Goal: Task Accomplishment & Management: Complete application form

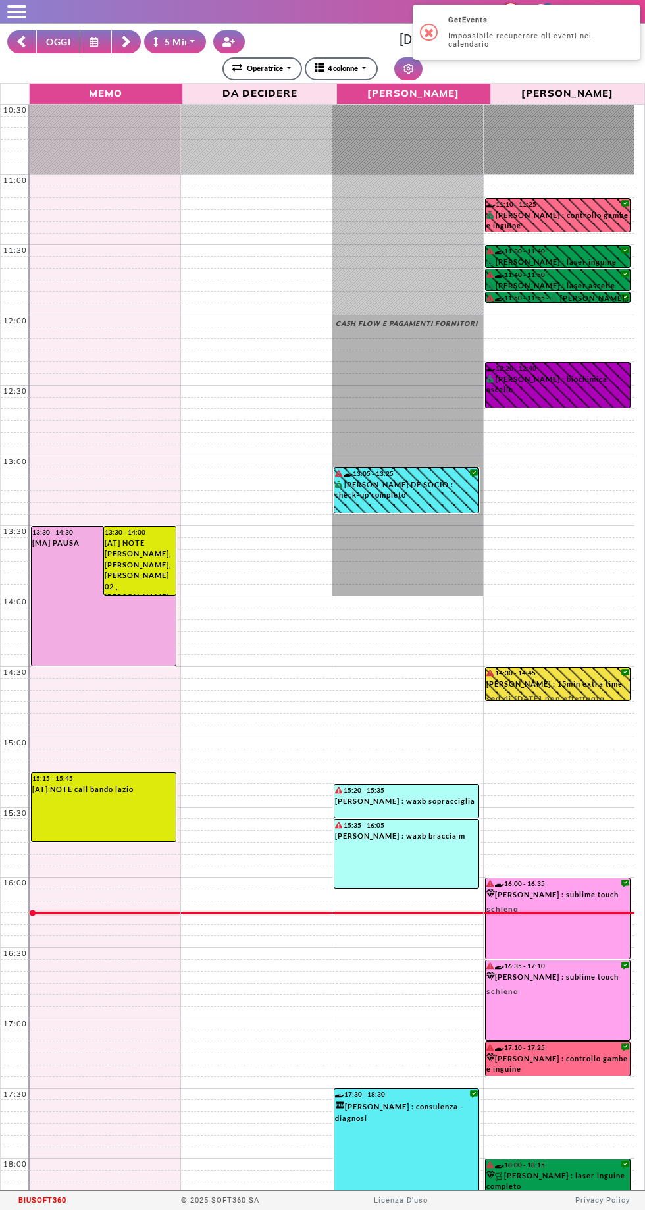
select select "*"
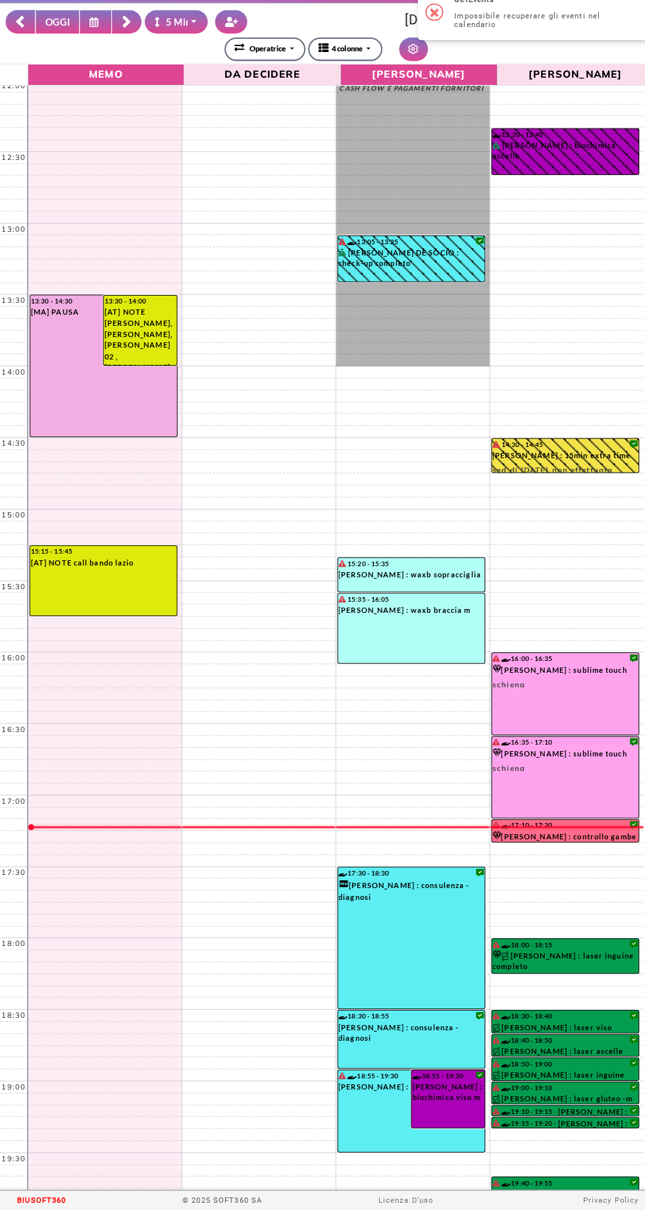
scroll to position [228, 0]
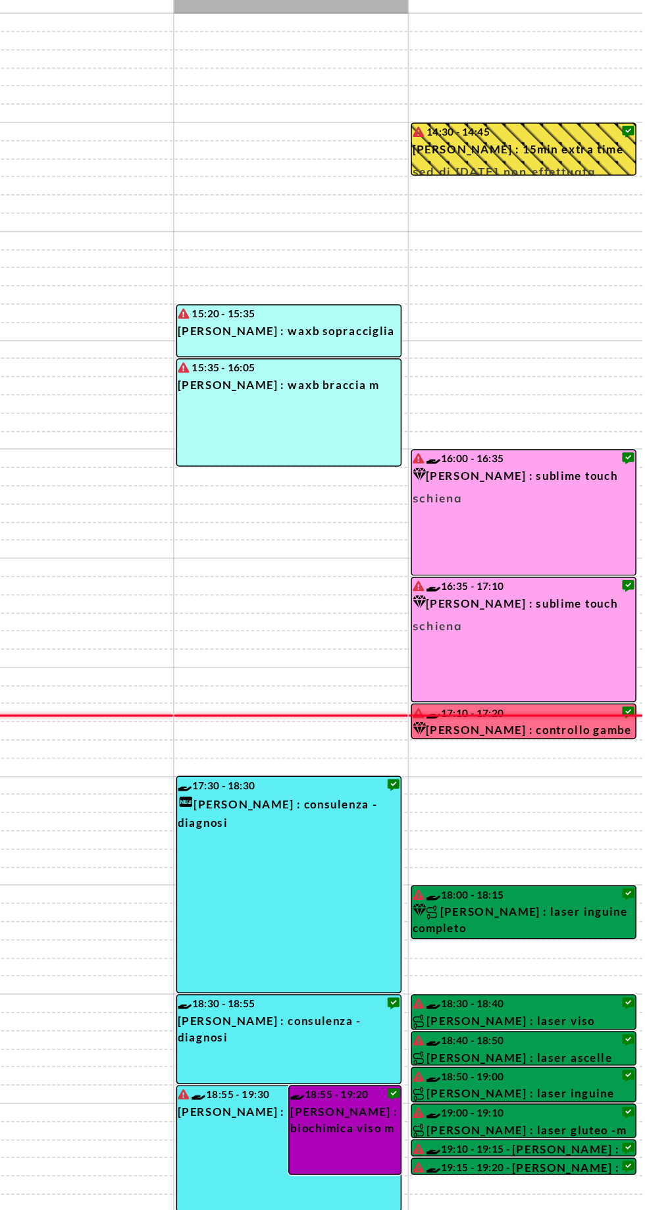
select select "*"
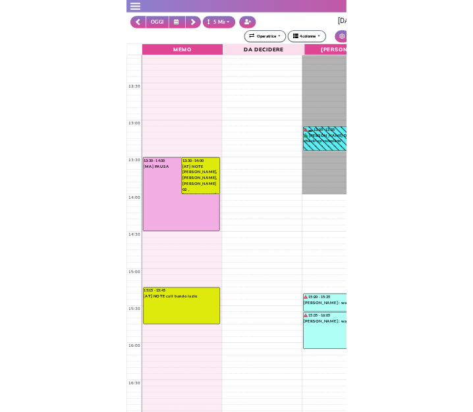
scroll to position [249, 0]
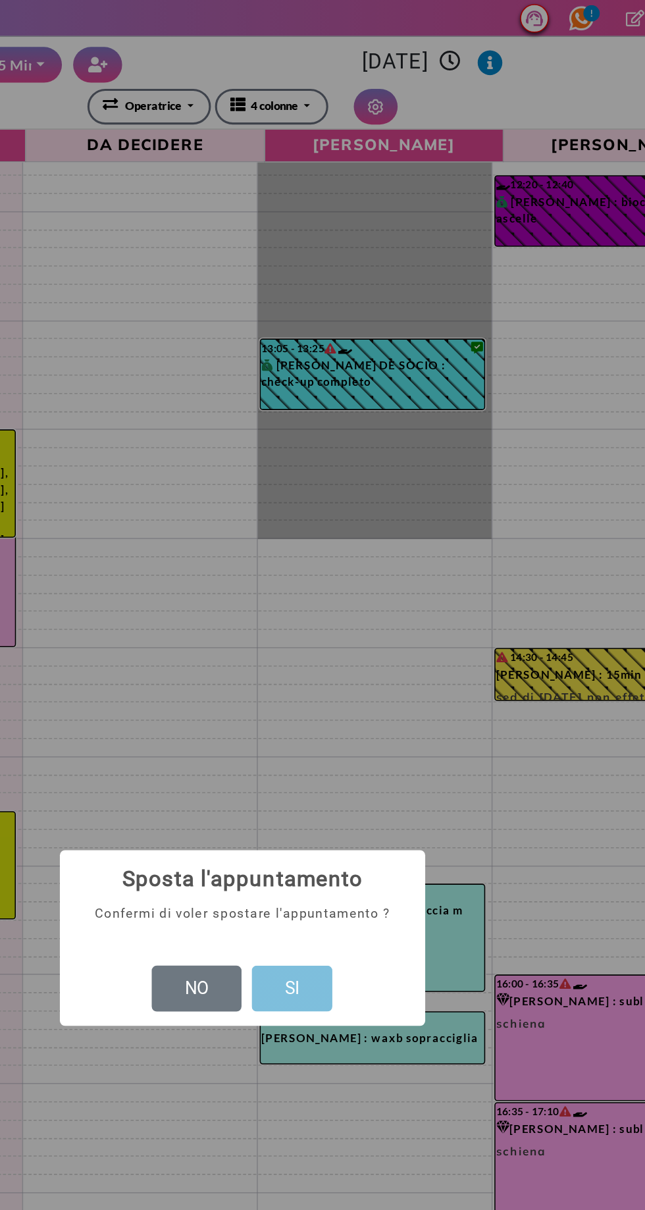
click at [369, 631] on button "SI" at bounding box center [355, 638] width 52 height 30
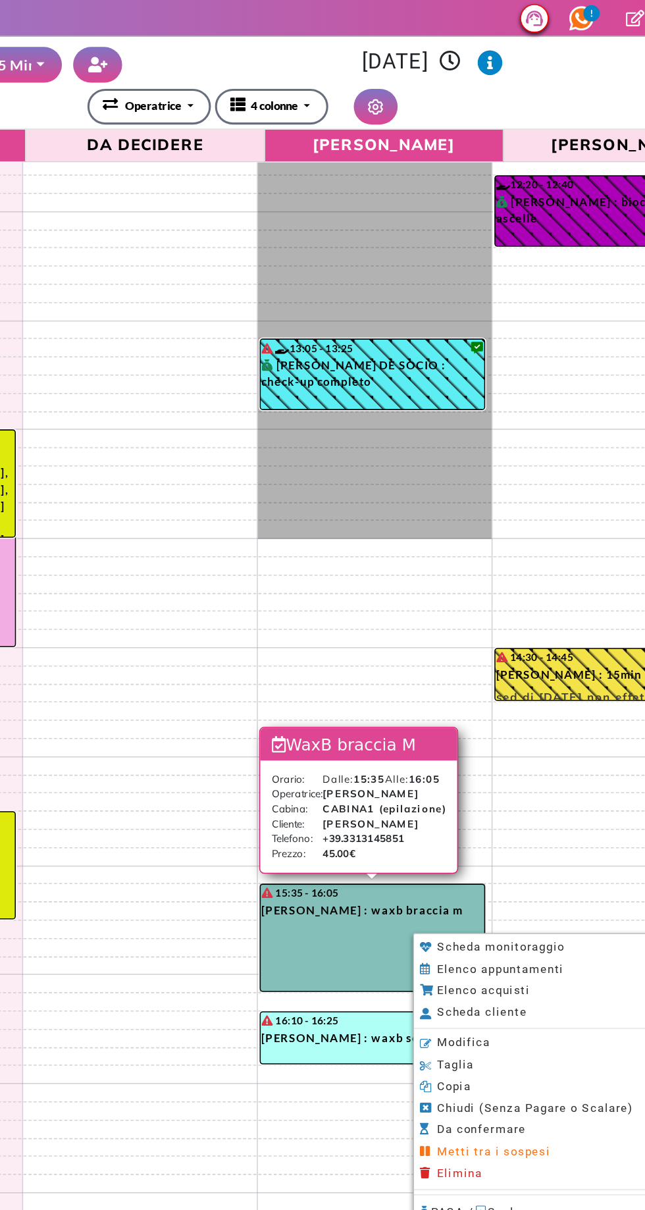
click at [493, 82] on div at bounding box center [322, 605] width 645 height 1210
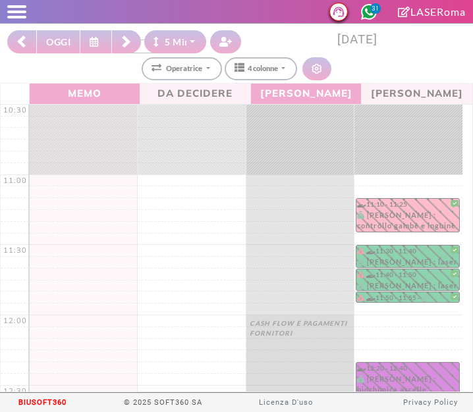
select select "*"
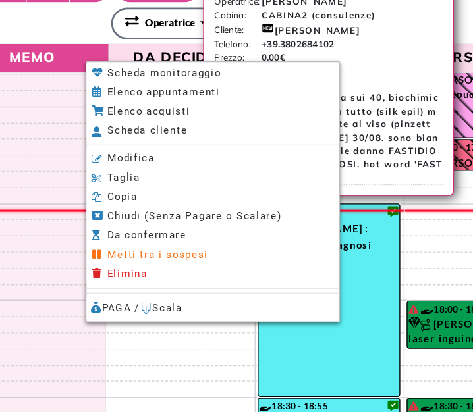
click at [147, 150] on span "Scheda cliente" at bounding box center [168, 146] width 58 height 9
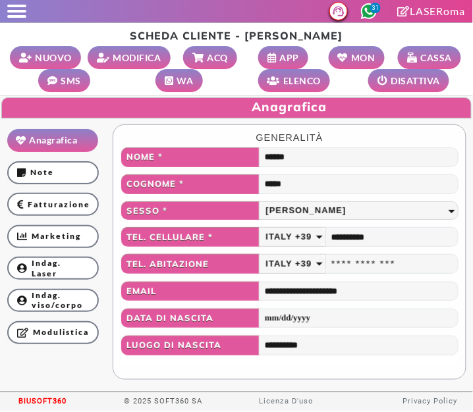
scroll to position [74, 0]
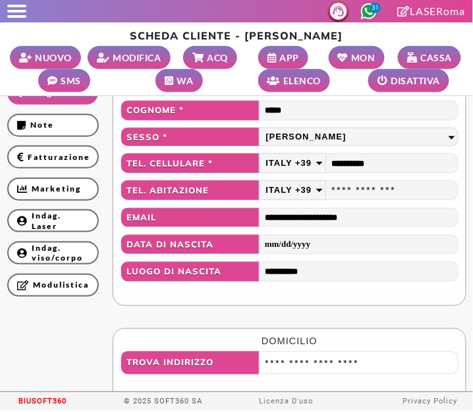
click at [3, 190] on ul "Anagrafica Note Fatturazione Marketing Indag. Acconciature Indag. Epilfree Inda…" at bounding box center [54, 190] width 106 height 283
click at [3, 182] on ul "Anagrafica Note Fatturazione Marketing Indag. Acconciature Indag. Epilfree Inda…" at bounding box center [54, 190] width 106 height 283
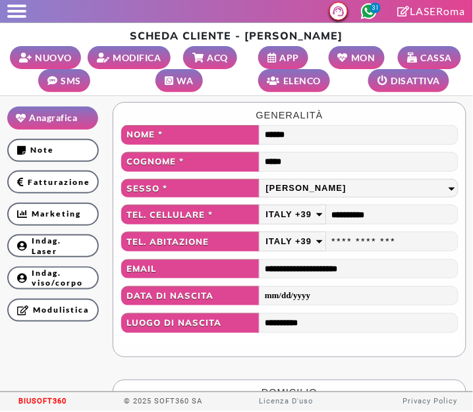
scroll to position [0, 0]
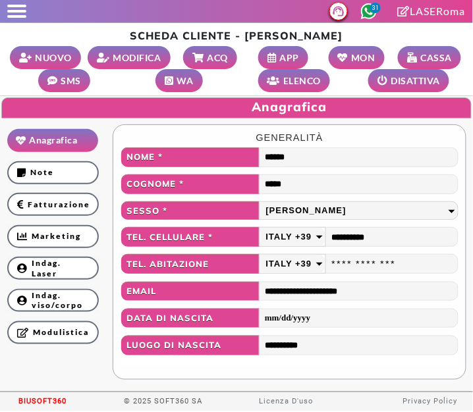
click at [34, 238] on link "Marketing" at bounding box center [53, 236] width 92 height 23
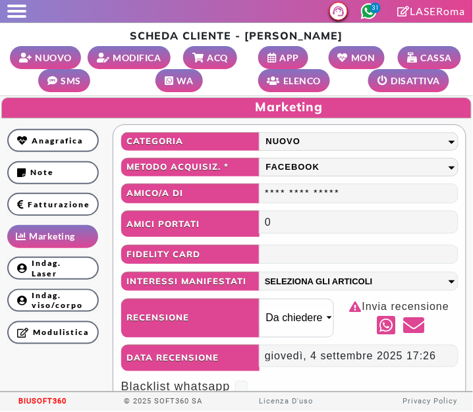
click at [38, 275] on link "Indag. Laser" at bounding box center [53, 268] width 92 height 23
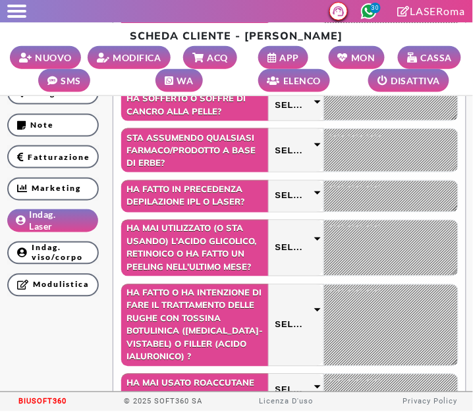
scroll to position [214, 0]
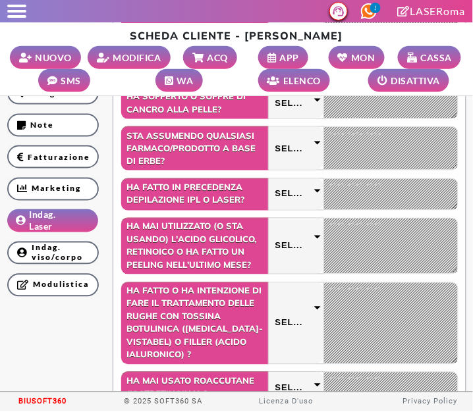
click at [13, 11] on span at bounding box center [16, 11] width 19 height 3
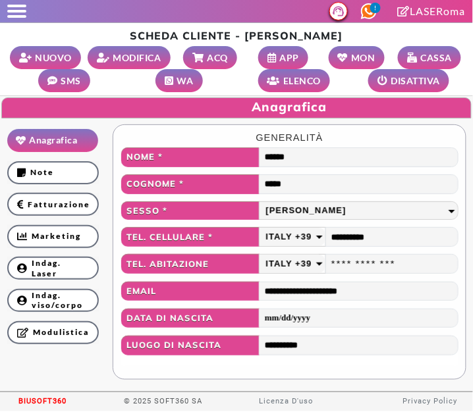
scroll to position [74, 0]
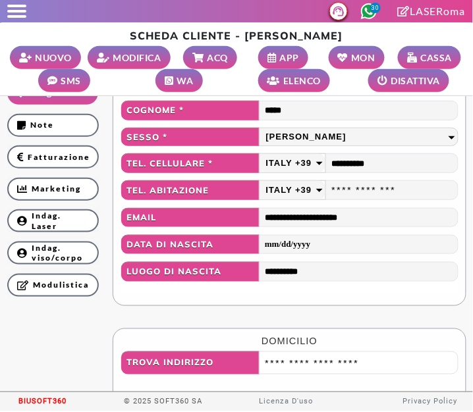
click at [14, 10] on span at bounding box center [16, 11] width 19 height 3
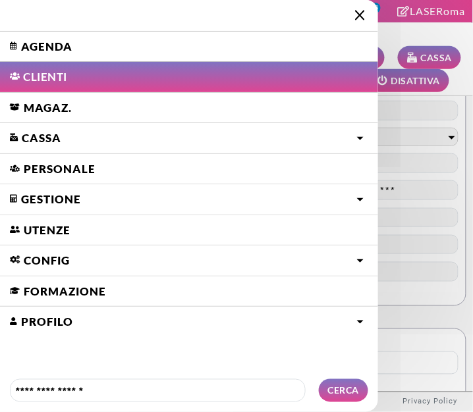
click at [42, 47] on link "Agenda" at bounding box center [189, 47] width 378 height 30
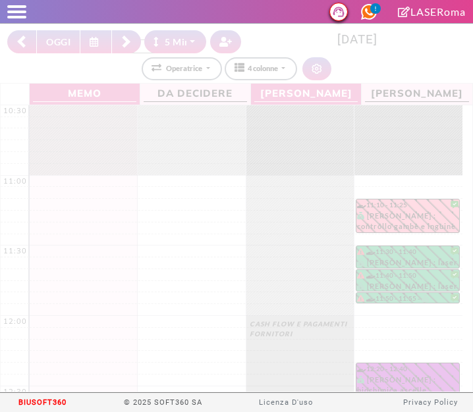
select select "*"
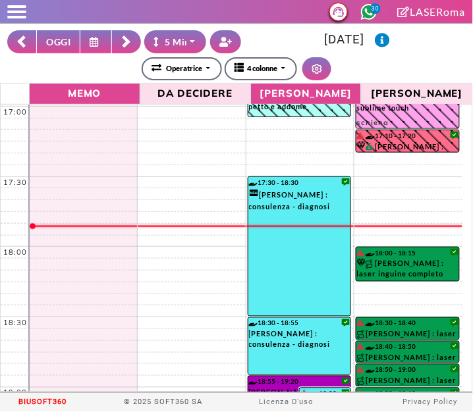
scroll to position [910, 0]
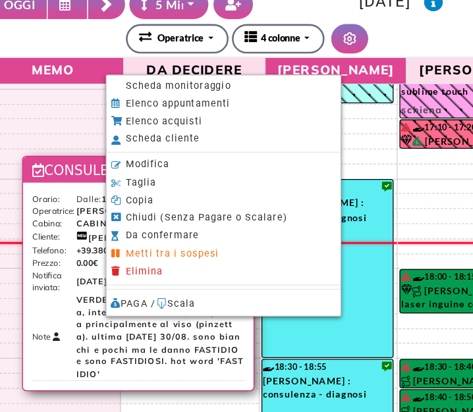
click at [152, 108] on span "Scheda monitoraggio" at bounding box center [183, 105] width 82 height 9
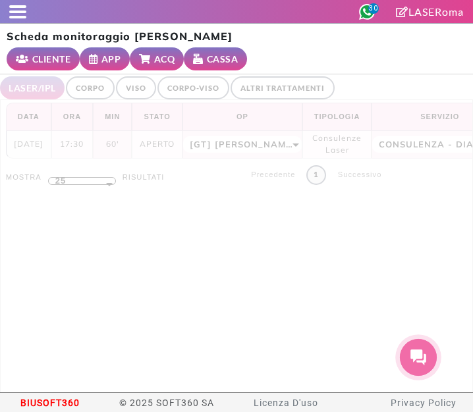
select select "**"
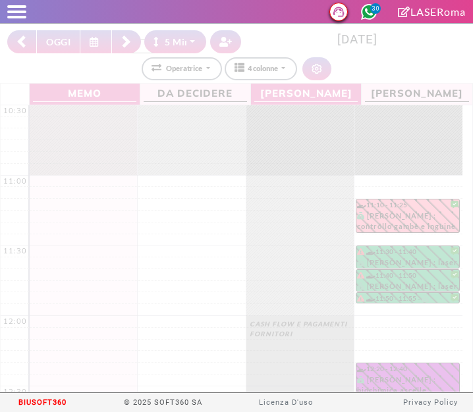
select select "*"
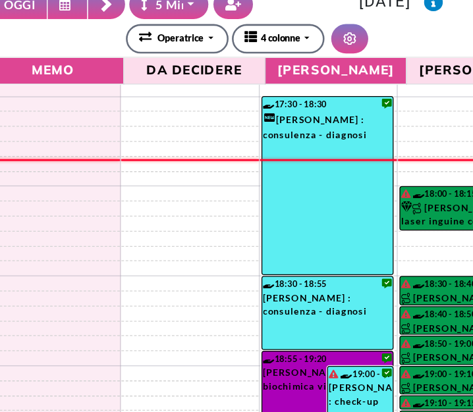
scroll to position [972, 0]
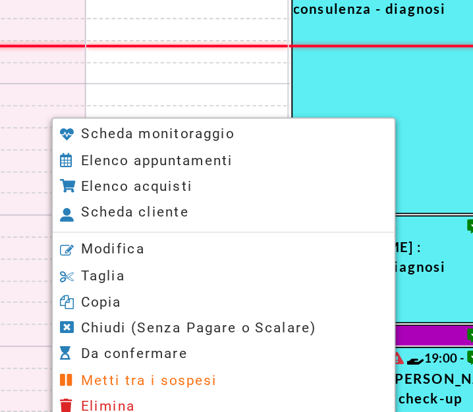
click at [163, 277] on span "Modifica" at bounding box center [152, 275] width 34 height 9
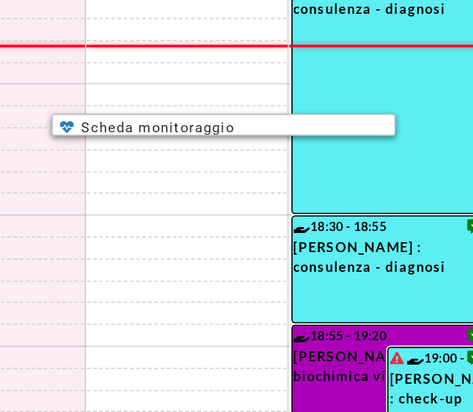
select select "*****"
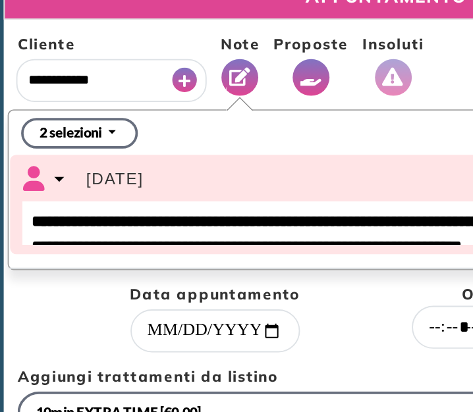
click at [165, 57] on icon "Vedi Proposte" at bounding box center [167, 57] width 12 height 10
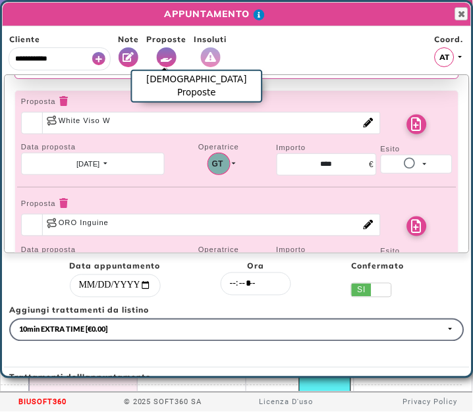
scroll to position [168, 0]
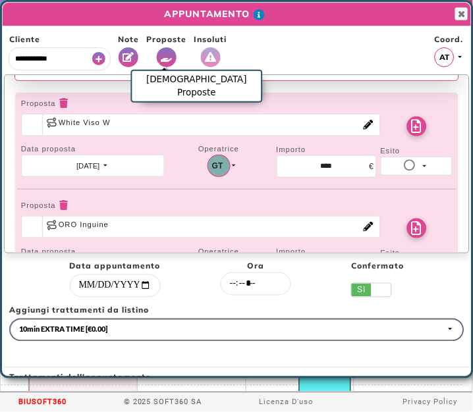
click at [350, 127] on label "White Viso W" at bounding box center [211, 125] width 338 height 22
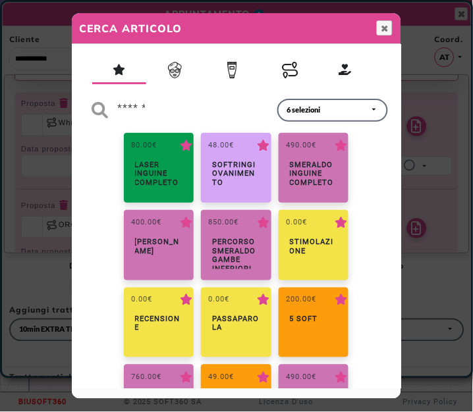
click at [282, 68] on img "button" at bounding box center [290, 70] width 16 height 16
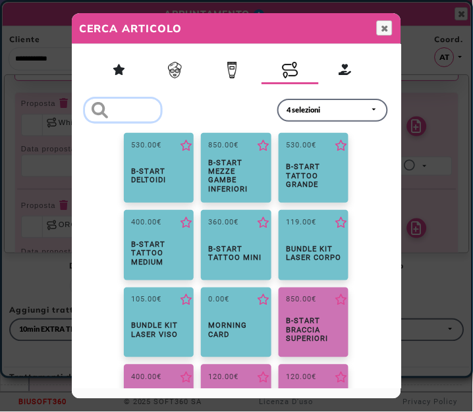
click at [140, 113] on input "search" at bounding box center [123, 110] width 76 height 23
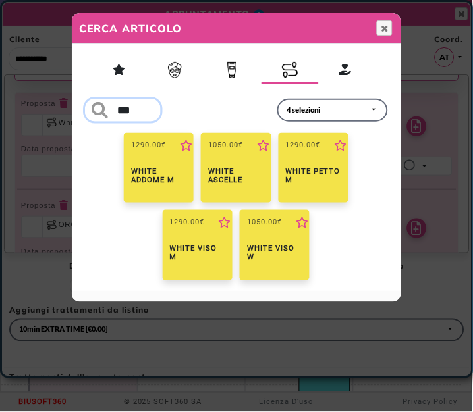
type input "****"
click at [151, 110] on input "****" at bounding box center [123, 110] width 76 height 23
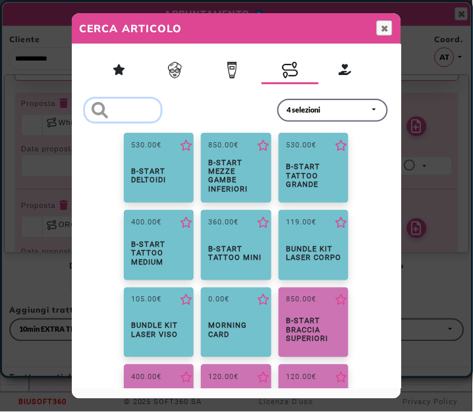
scroll to position [0, 0]
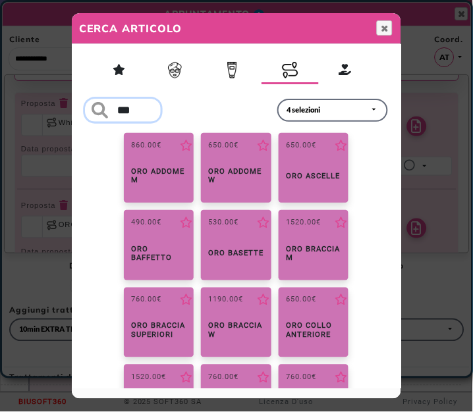
type input "***"
click at [151, 111] on input "***" at bounding box center [123, 110] width 76 height 23
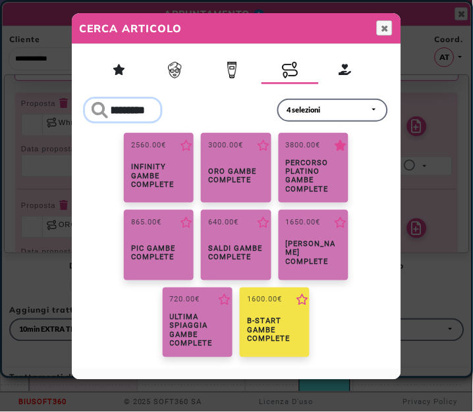
type input "**********"
click at [151, 110] on input "**********" at bounding box center [123, 110] width 76 height 23
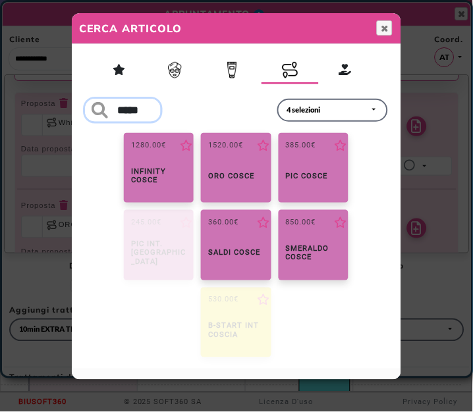
scroll to position [0, 8]
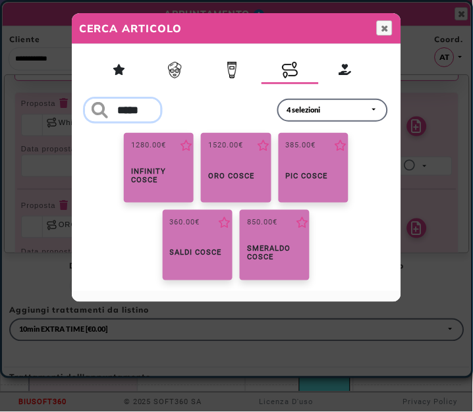
type input "*****"
click at [382, 27] on span "Chiudi" at bounding box center [384, 28] width 11 height 11
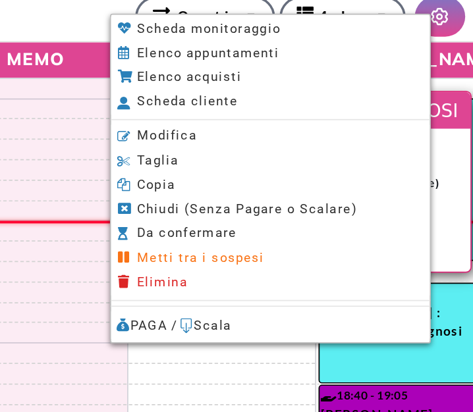
click at [155, 118] on span "Scheda cliente" at bounding box center [172, 117] width 58 height 9
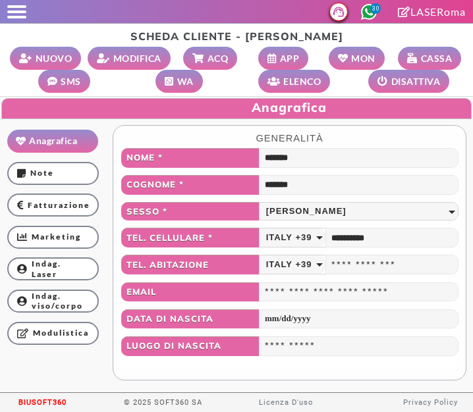
select select
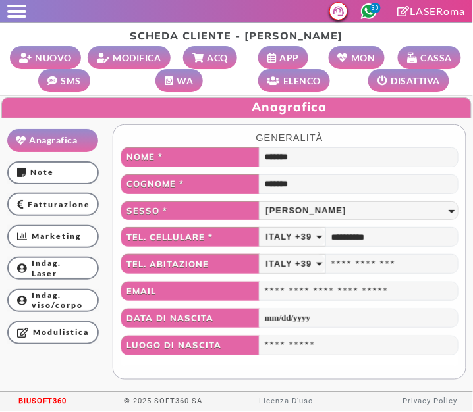
scroll to position [74, 0]
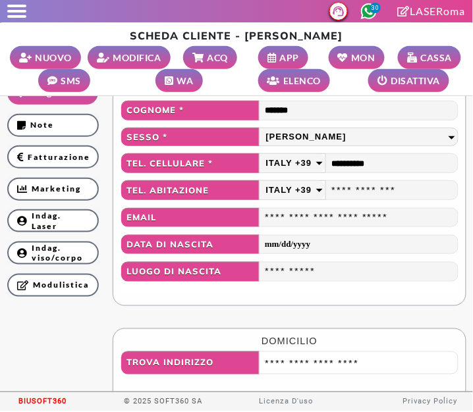
click at [83, 220] on link "Indag. Laser" at bounding box center [53, 220] width 92 height 23
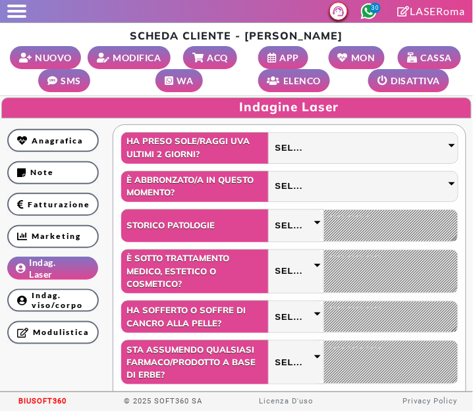
click at [124, 63] on small "MODIFICA" at bounding box center [137, 58] width 48 height 14
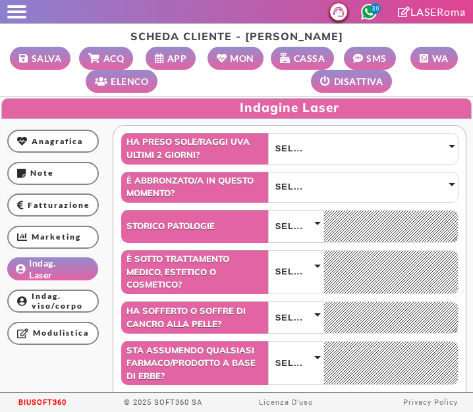
select select
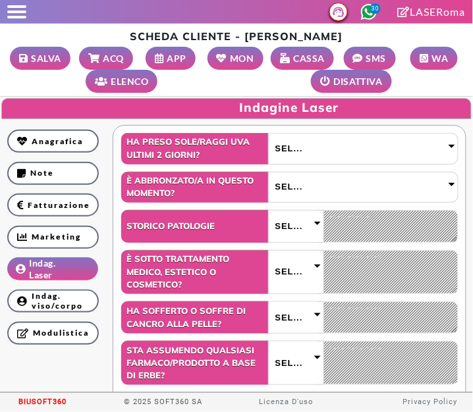
click at [330, 143] on div "Sel..." at bounding box center [363, 149] width 189 height 30
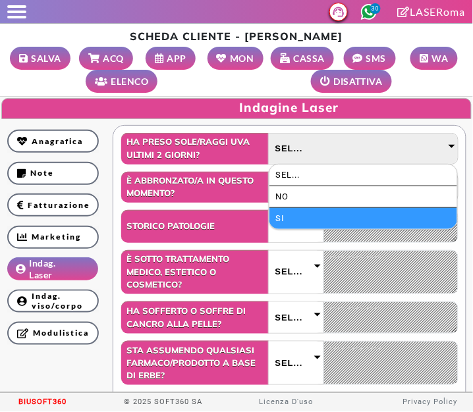
click at [332, 217] on li "SI" at bounding box center [363, 218] width 188 height 21
select select "*"
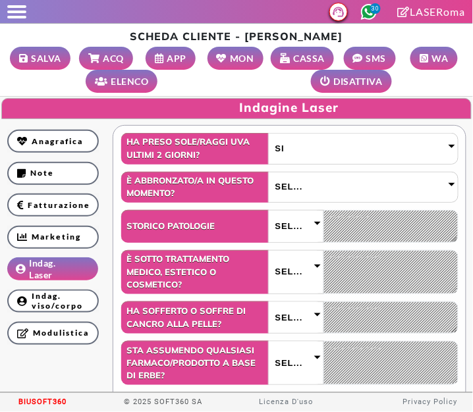
click at [354, 184] on div "Sel..." at bounding box center [363, 187] width 189 height 30
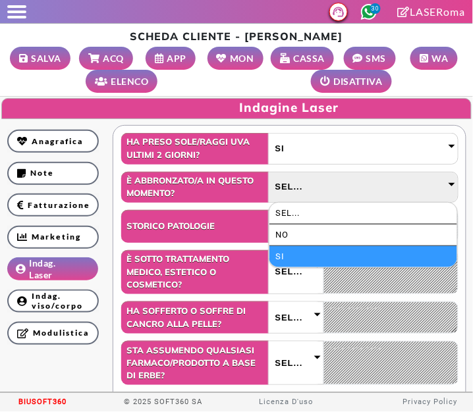
click at [333, 257] on li "SI" at bounding box center [363, 256] width 188 height 21
select select "*"
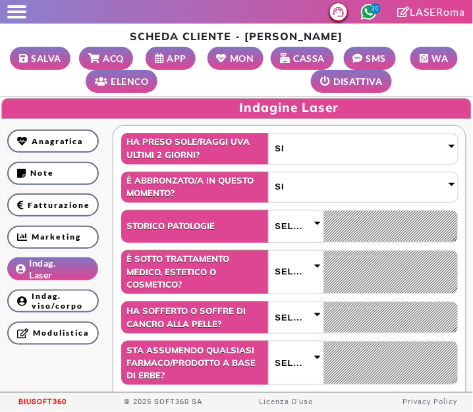
click at [300, 232] on span "SEL..." at bounding box center [289, 226] width 28 height 14
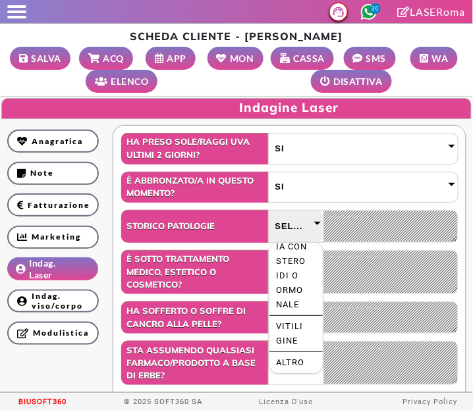
scroll to position [2551, 0]
click at [290, 222] on li "Tatuaggi e Micropigmentazione" at bounding box center [295, 175] width 53 height 94
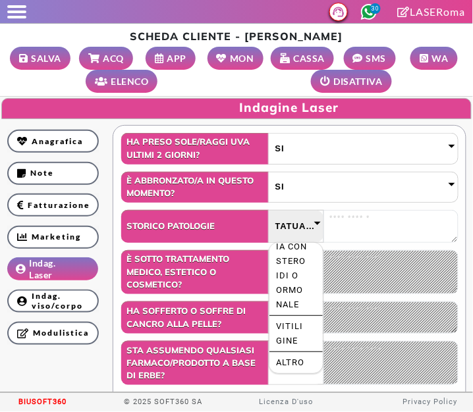
scroll to position [2832, 0]
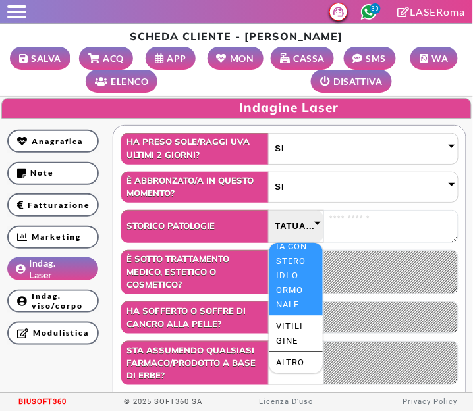
click at [282, 277] on li "Terapia con steroidi o ormonale" at bounding box center [295, 269] width 53 height 94
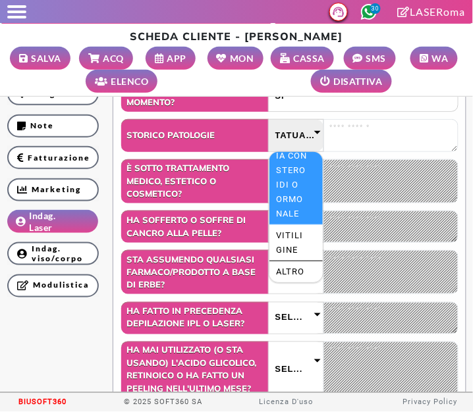
scroll to position [100, 0]
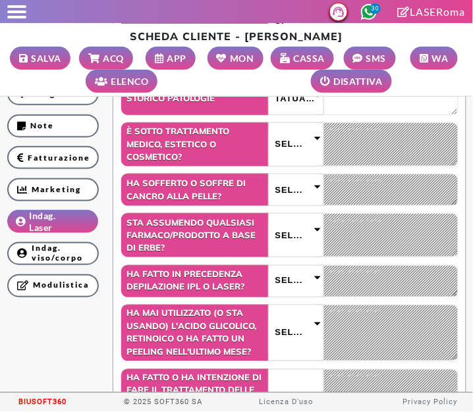
scroll to position [127, 0]
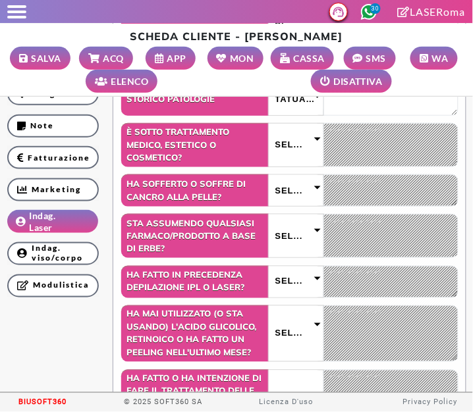
click at [274, 244] on div "Sel..." at bounding box center [296, 236] width 55 height 43
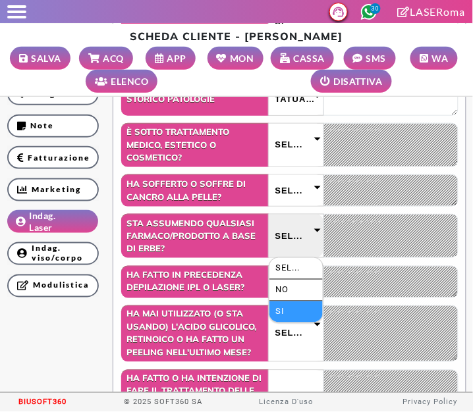
click at [291, 311] on li "SI" at bounding box center [295, 312] width 53 height 21
select select "*"
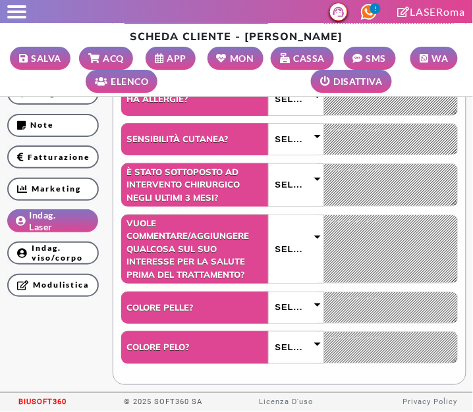
scroll to position [671, 0]
